Goal: Information Seeking & Learning: Find specific fact

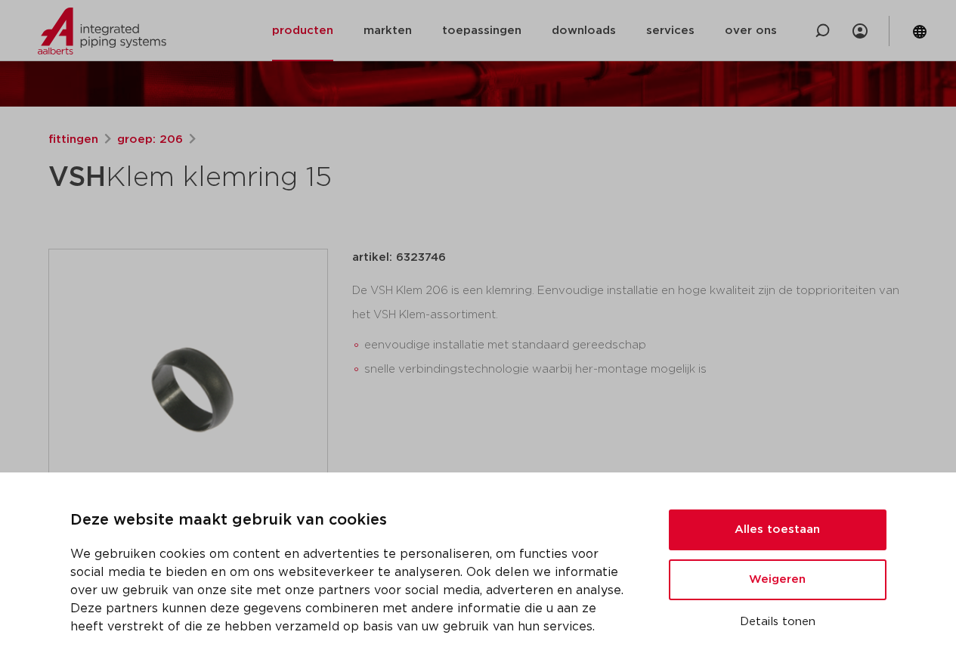
scroll to position [151, 0]
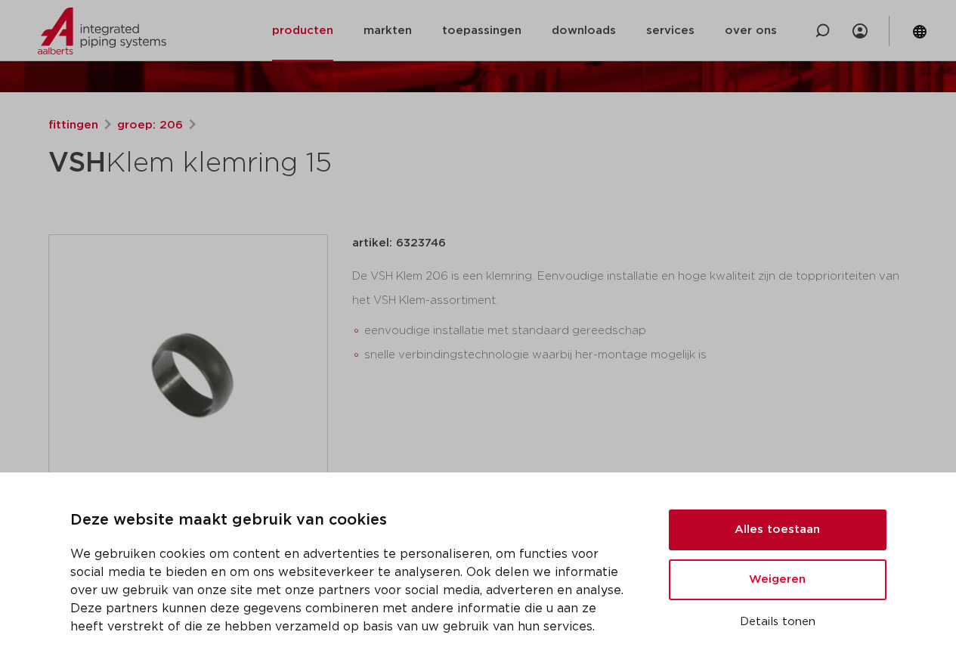
click at [804, 531] on button "Alles toestaan" at bounding box center [778, 529] width 218 height 41
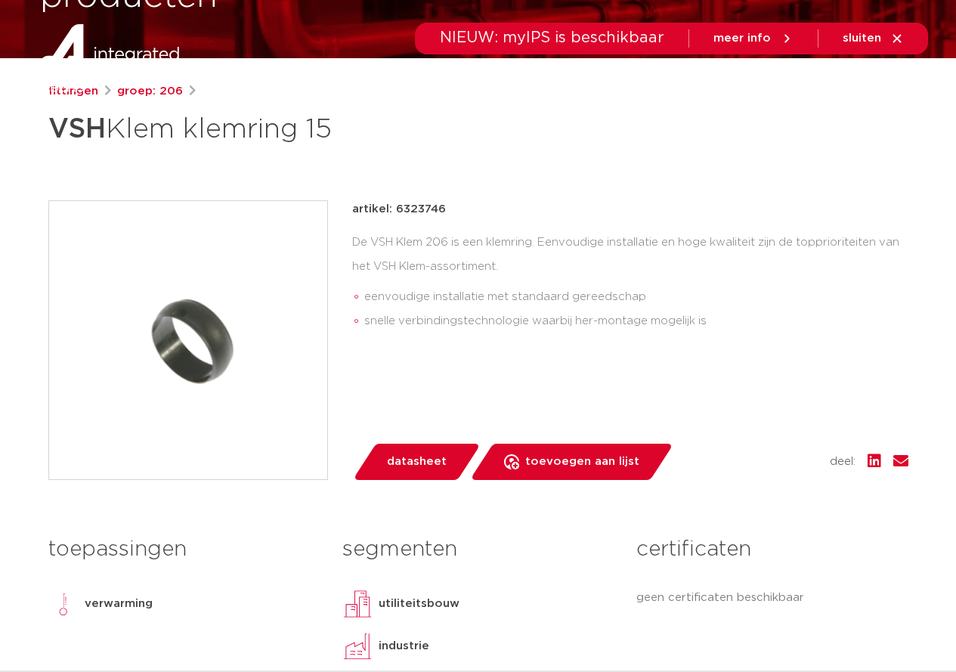
scroll to position [0, 0]
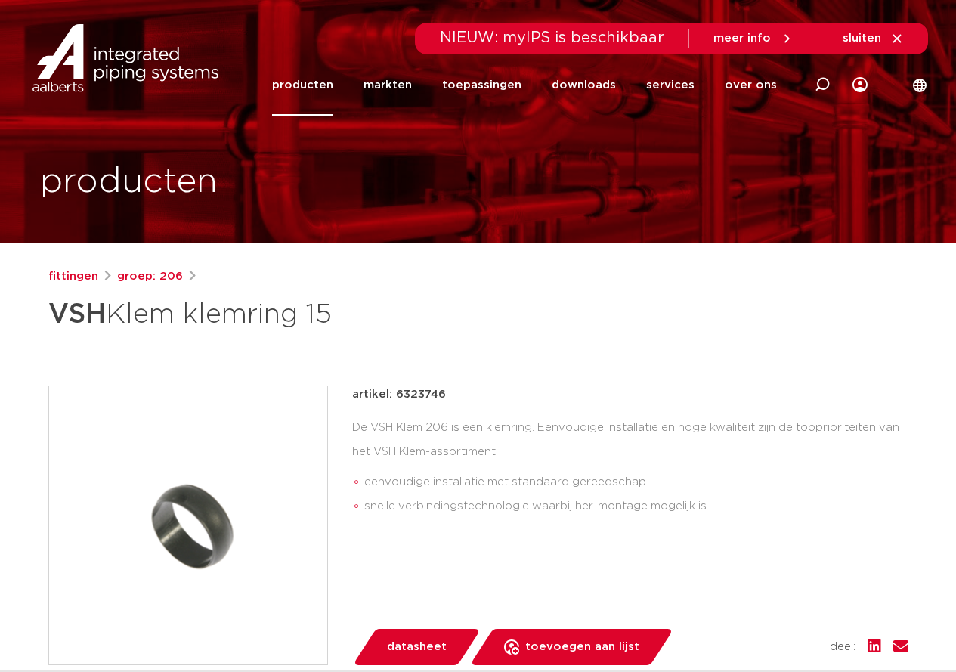
click at [877, 39] on span "sluiten" at bounding box center [861, 37] width 39 height 11
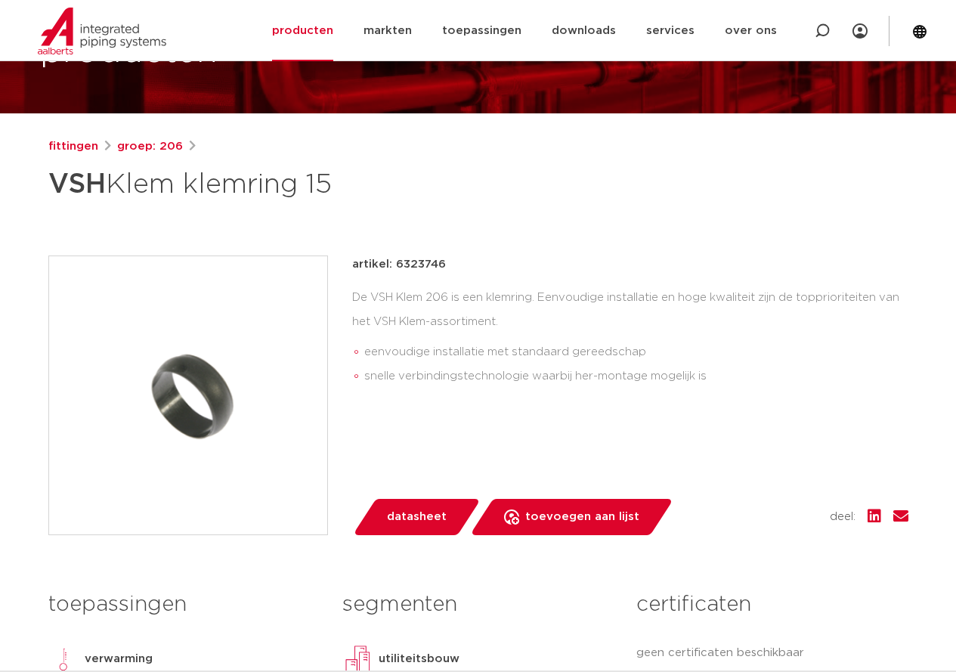
scroll to position [151, 0]
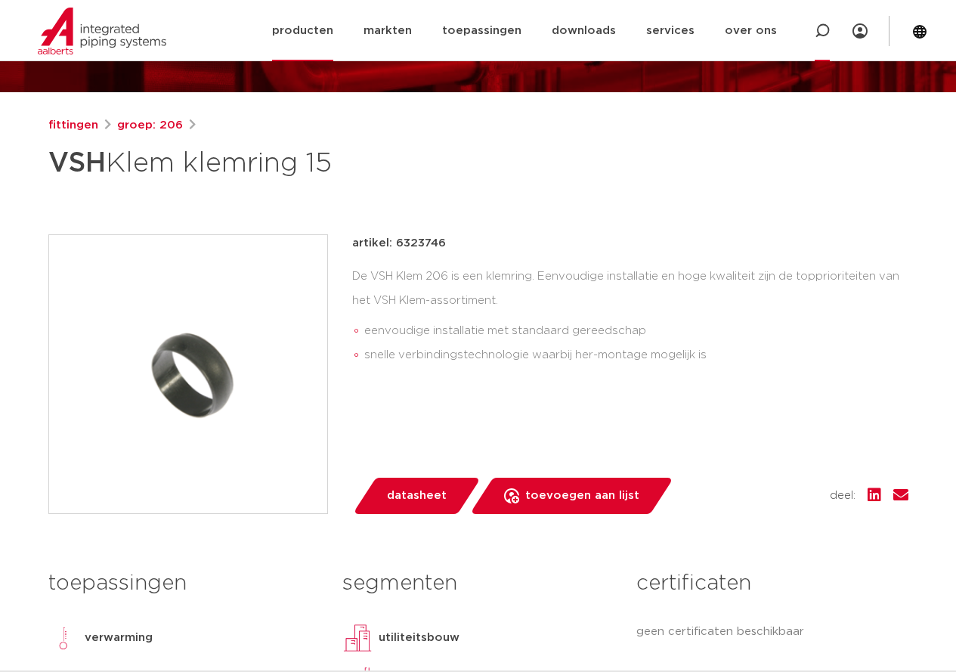
click at [819, 30] on icon at bounding box center [821, 30] width 15 height 15
type input "15x12"
click button "Zoeken" at bounding box center [0, 0] width 0 height 0
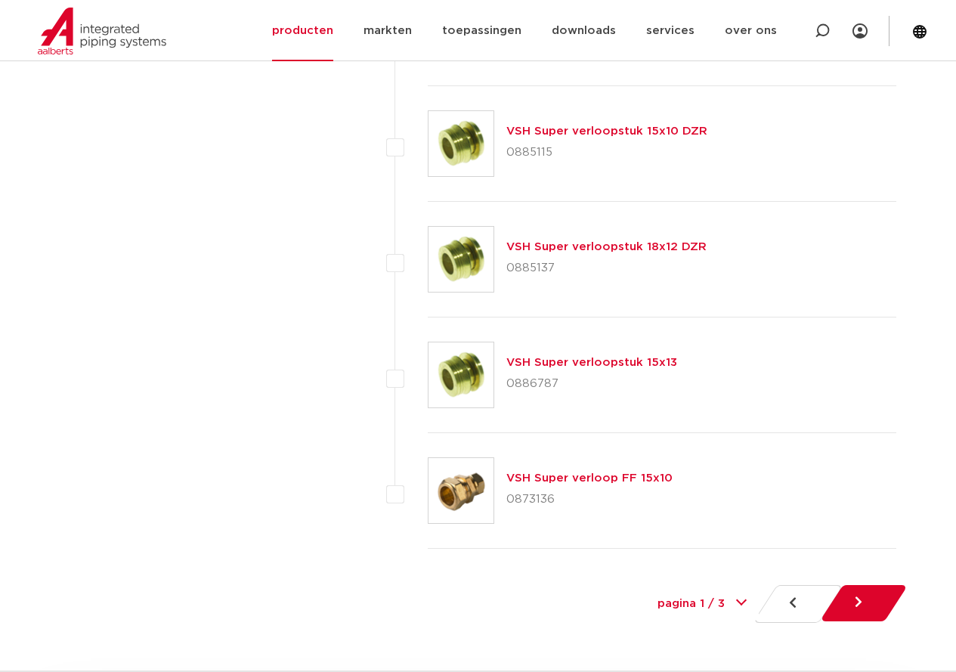
scroll to position [6955, 0]
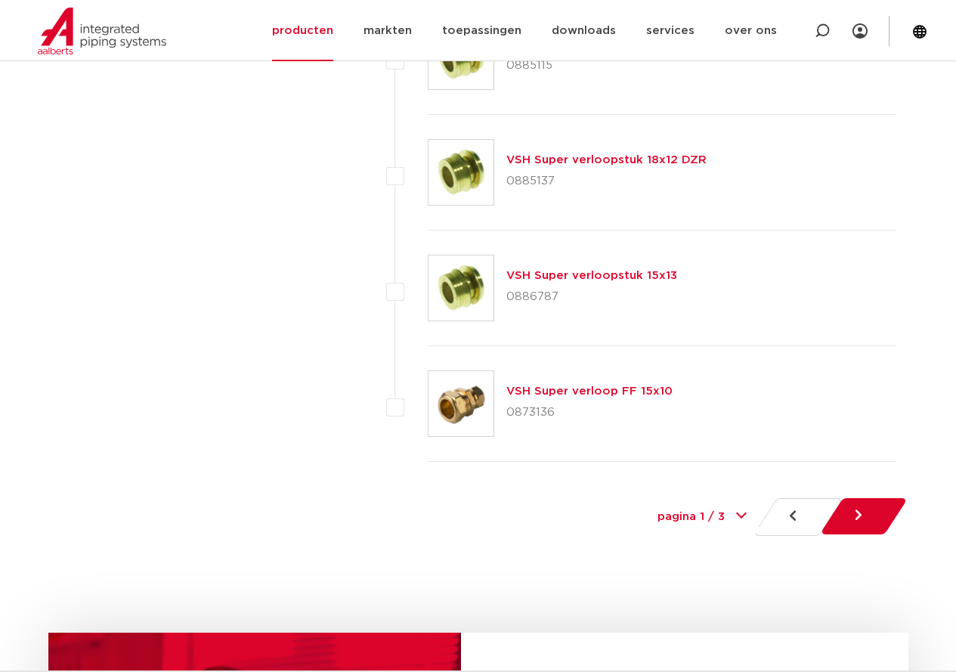
click at [877, 521] on link at bounding box center [864, 516] width 88 height 36
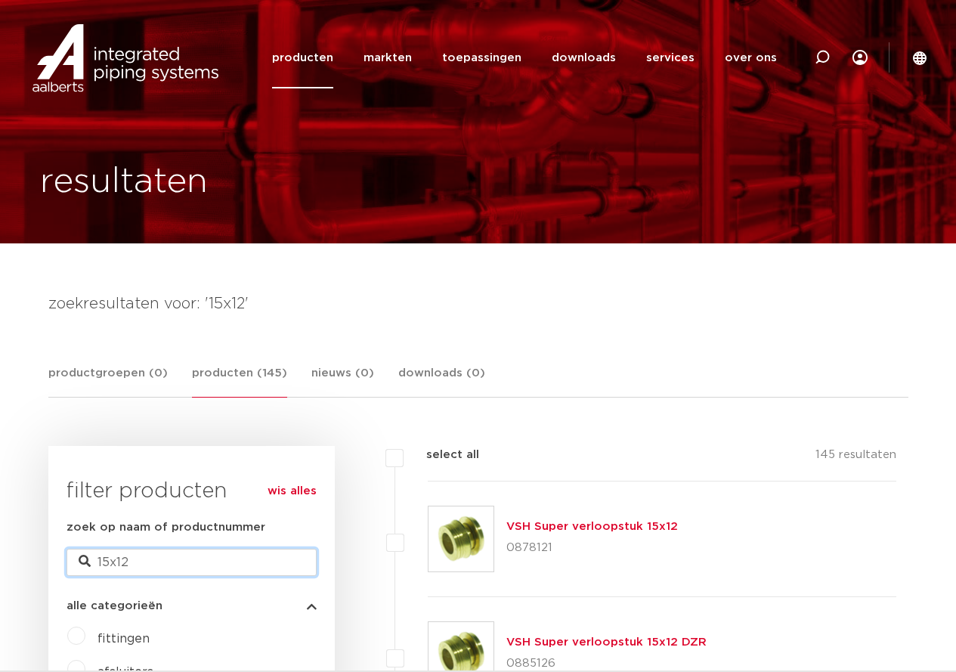
drag, startPoint x: 122, startPoint y: 559, endPoint x: 165, endPoint y: 541, distance: 46.7
click at [155, 558] on input "15x12" at bounding box center [191, 561] width 250 height 27
type input "15x11"
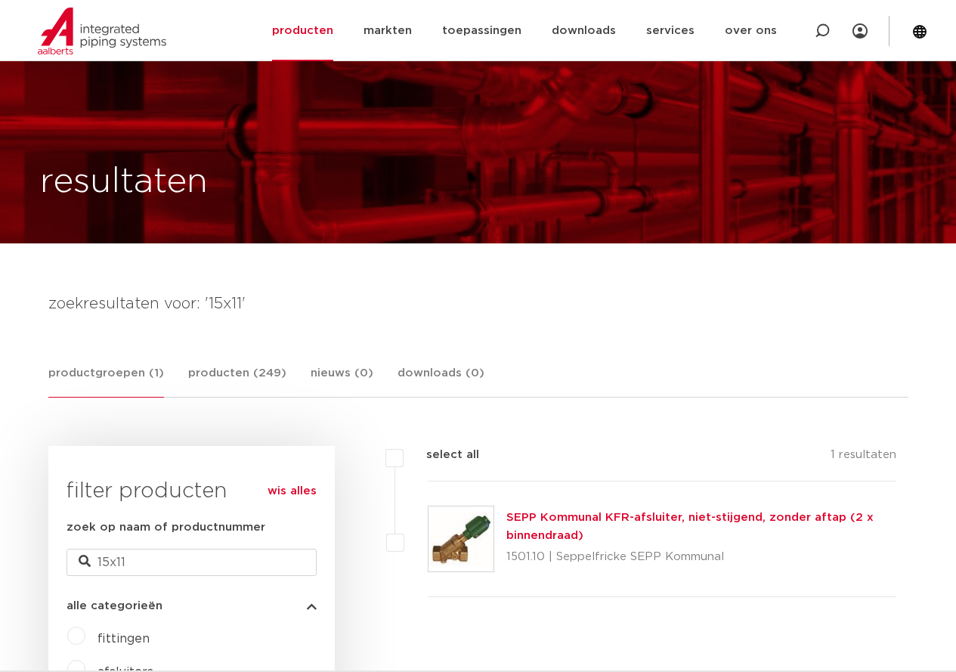
click at [109, 548] on input "15x11" at bounding box center [191, 561] width 250 height 27
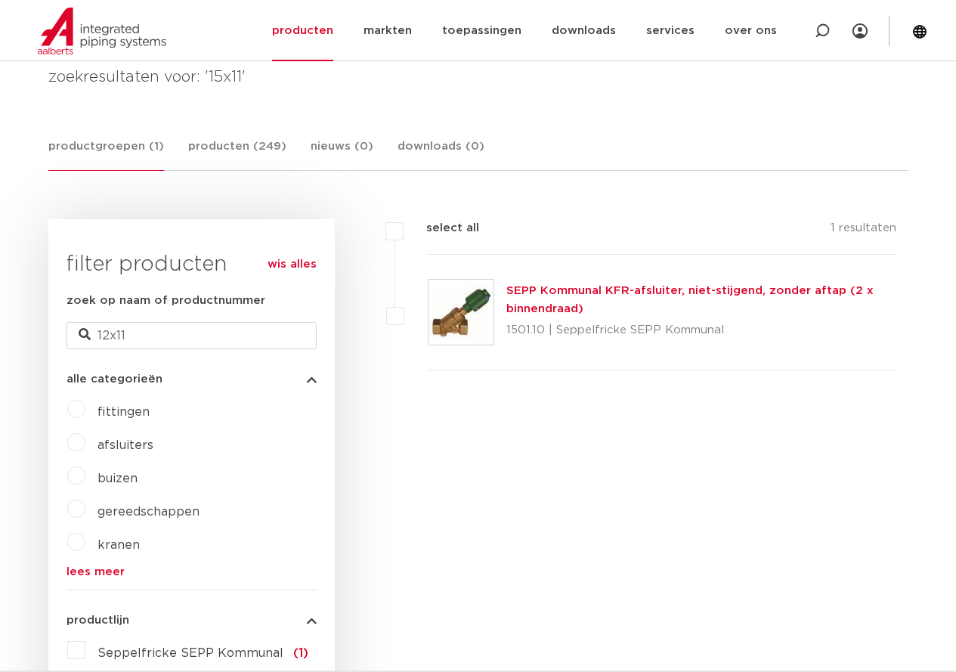
type input "12x11"
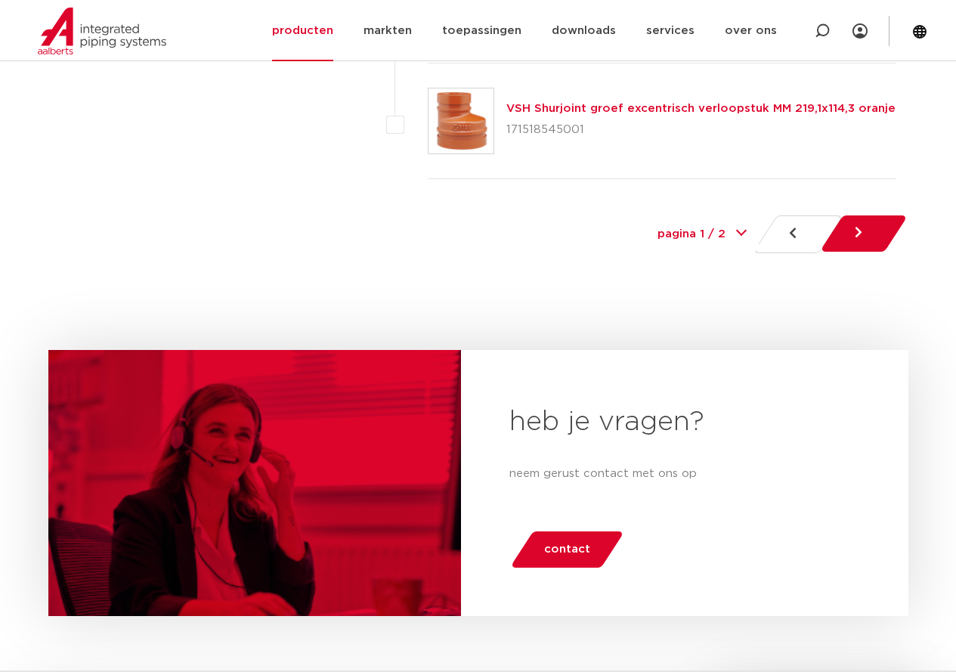
scroll to position [7252, 0]
